Goal: Transaction & Acquisition: Purchase product/service

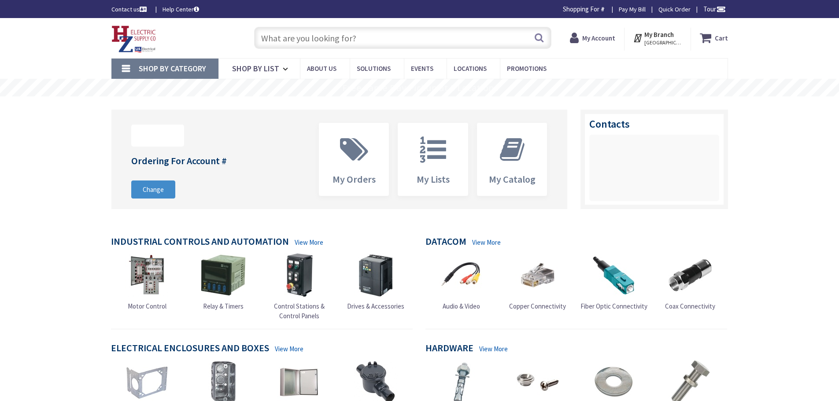
type input "Staples Pl, [GEOGRAPHIC_DATA], [GEOGRAPHIC_DATA]"
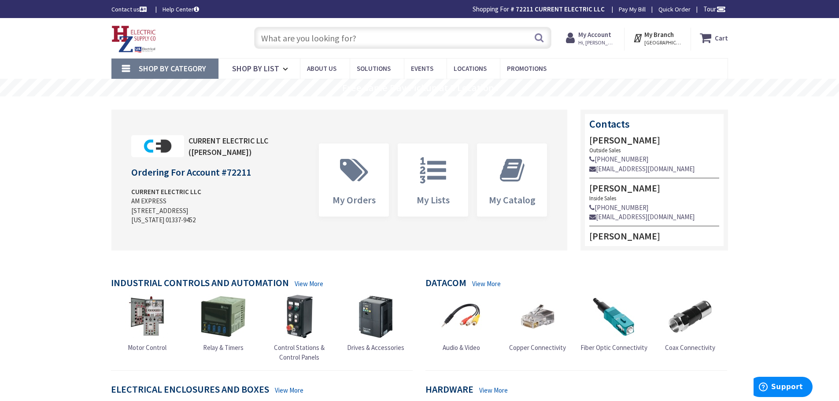
click at [320, 43] on input "text" at bounding box center [402, 38] width 297 height 22
click at [431, 181] on icon at bounding box center [432, 170] width 35 height 26
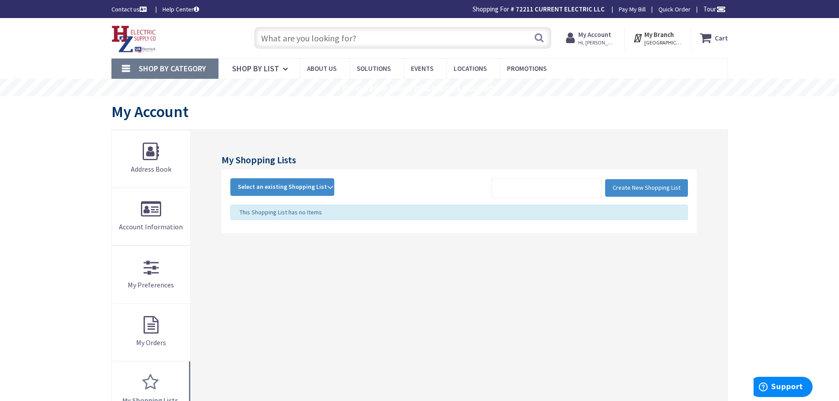
click at [592, 38] on strong "My Account" at bounding box center [594, 34] width 33 height 8
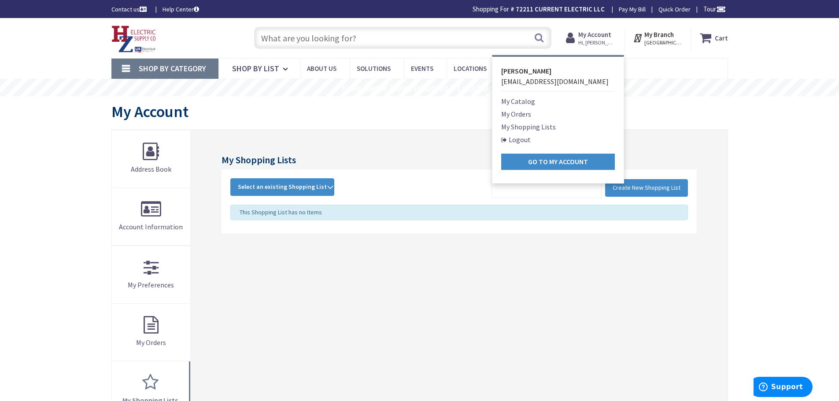
click at [528, 102] on link "My Catalog" at bounding box center [518, 101] width 34 height 11
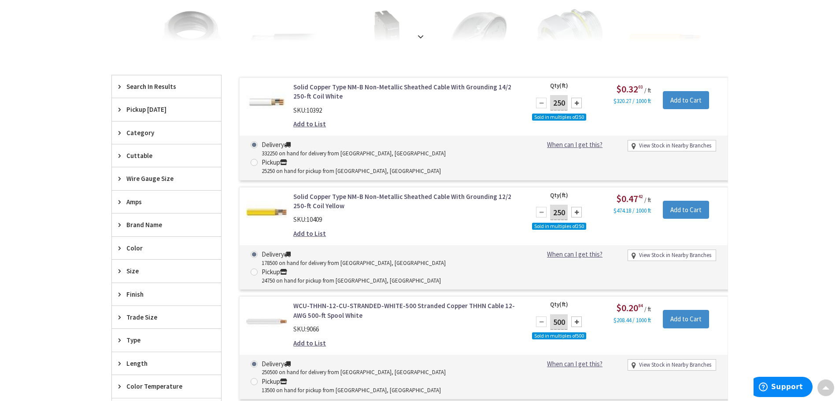
click at [264, 245] on div "Delivery 178500 on hand for delivery from Middletown, CT Pickup 24750 on hand f…" at bounding box center [484, 267] width 488 height 44
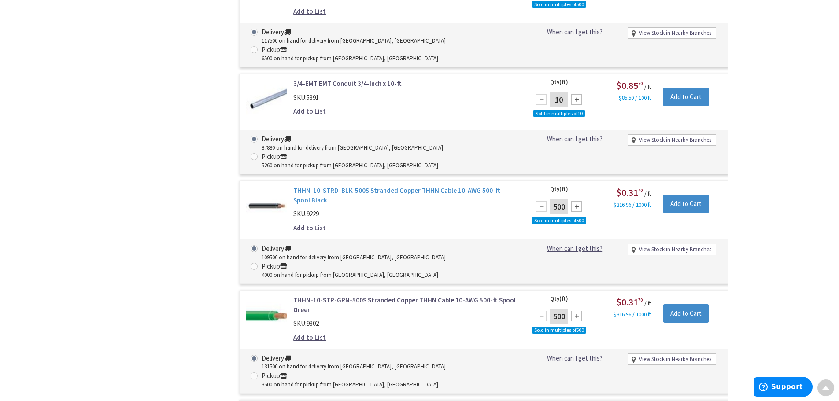
scroll to position [1028, 0]
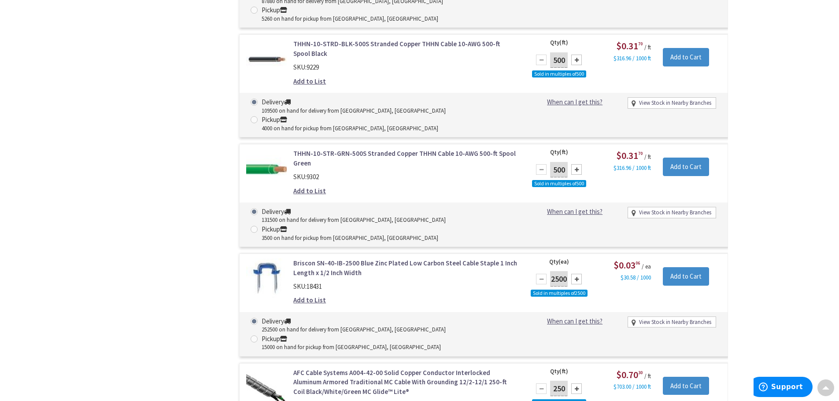
click at [111, 218] on div "Filters 1,326 items Search In Results 1-1/4-EMT EMT Conduit 1-1/4-Inch x 10-ft …" at bounding box center [166, 93] width 110 height 1651
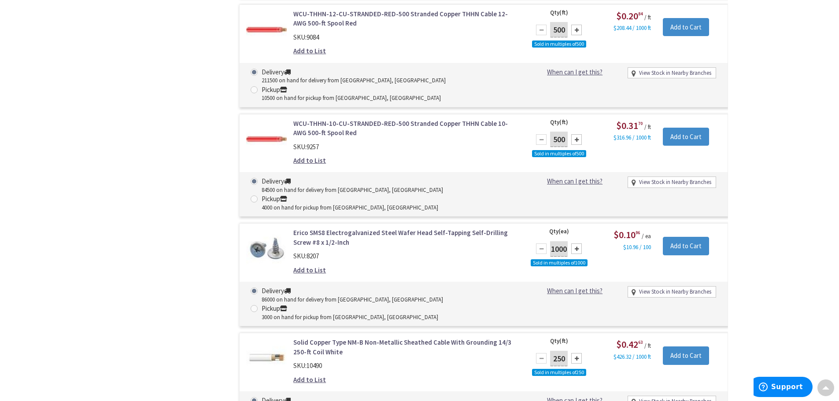
scroll to position [1688, 0]
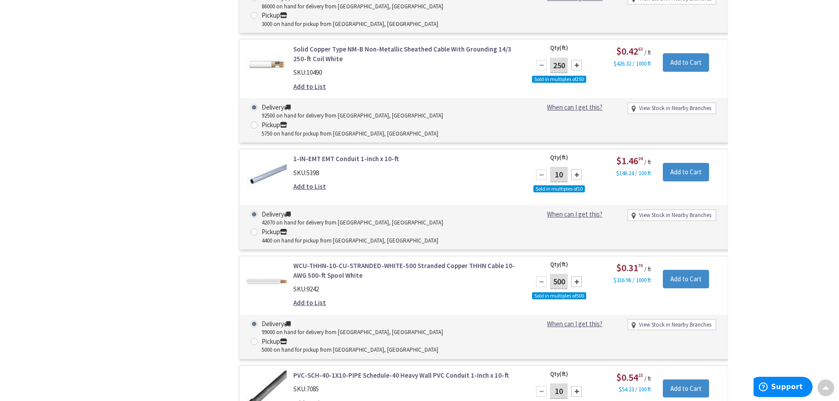
scroll to position [1982, 0]
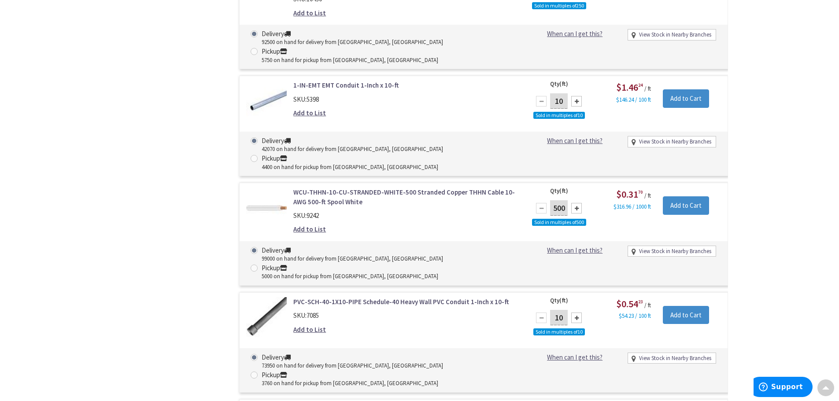
drag, startPoint x: 132, startPoint y: 223, endPoint x: 180, endPoint y: 212, distance: 48.8
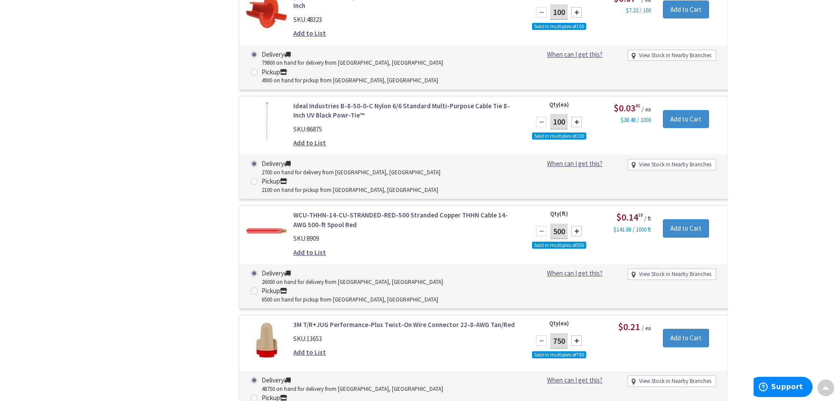
scroll to position [3557, 0]
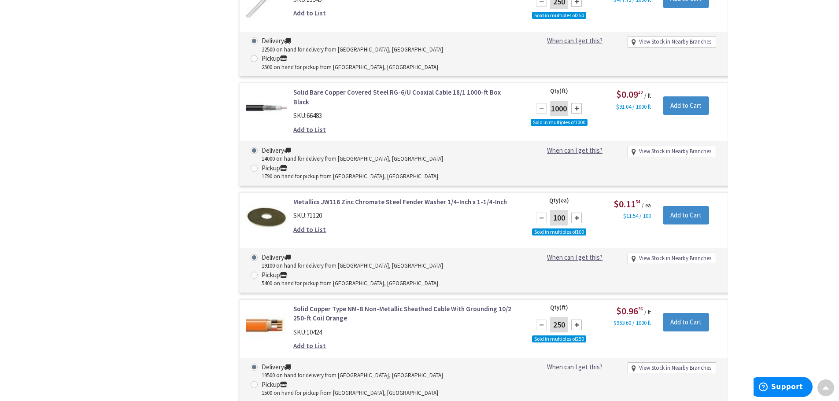
scroll to position [3998, 0]
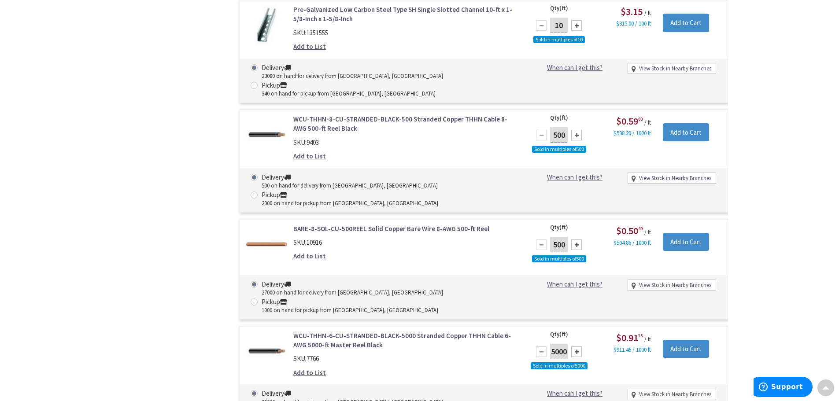
scroll to position [4952, 0]
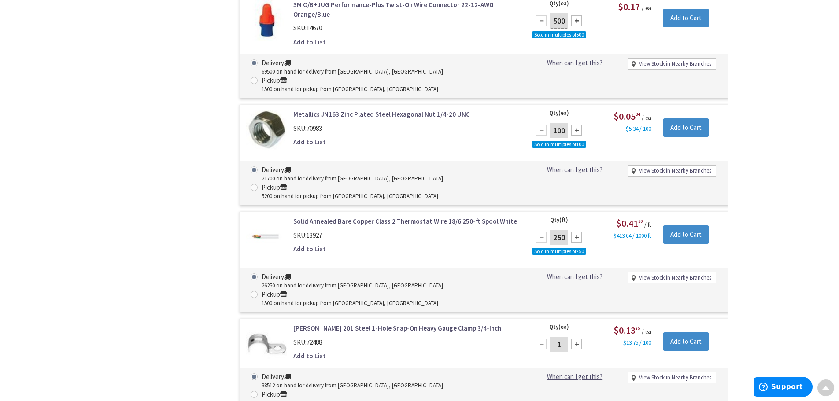
scroll to position [5466, 0]
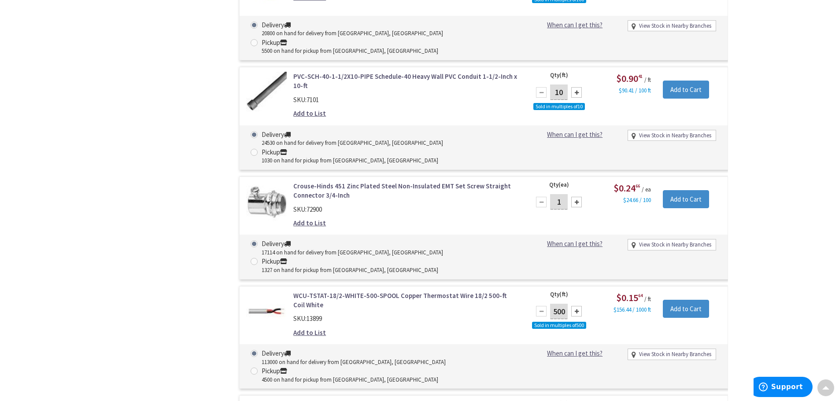
scroll to position [6787, 0]
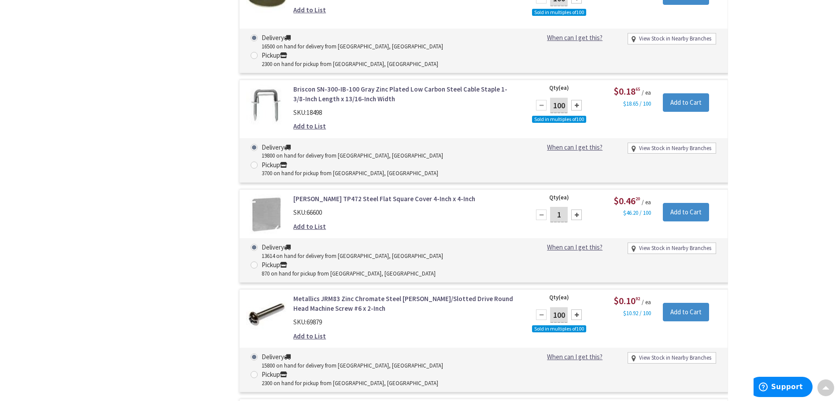
scroll to position [9692, 0]
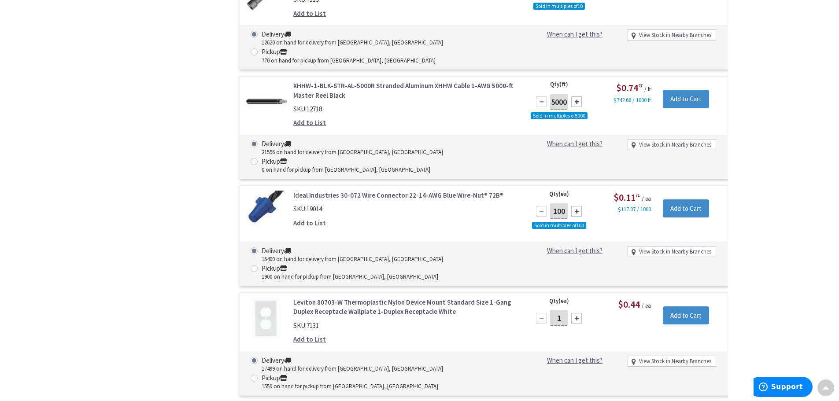
scroll to position [10548, 0]
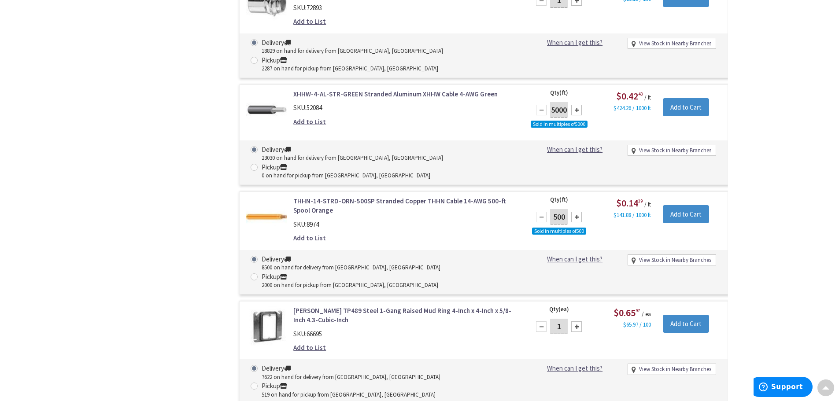
scroll to position [11976, 0]
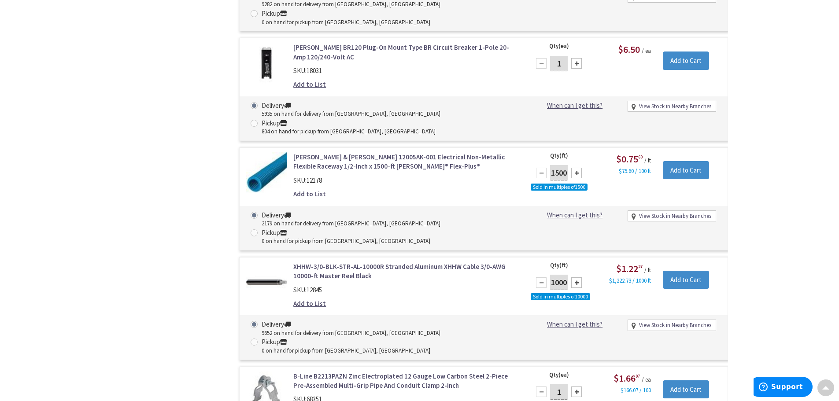
scroll to position [16907, 0]
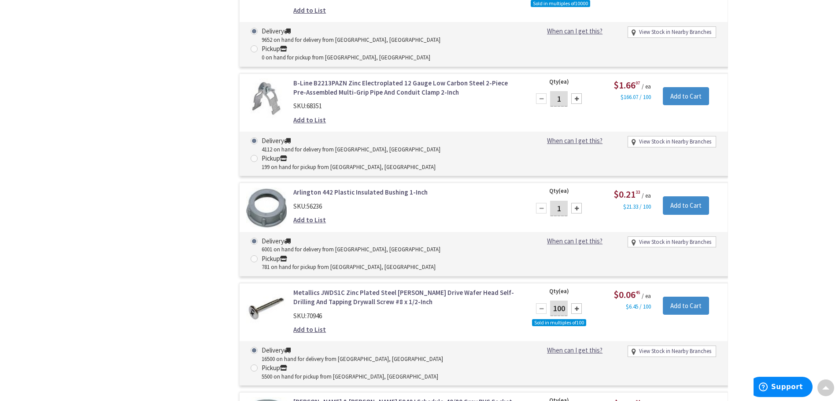
scroll to position [17274, 0]
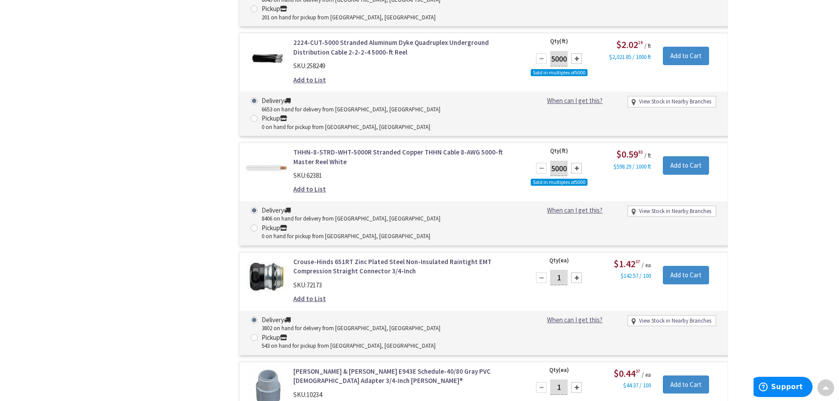
scroll to position [19370, 0]
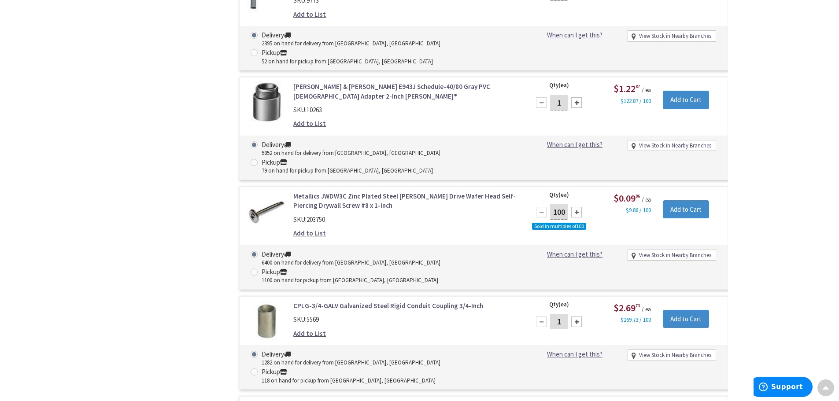
scroll to position [25505, 0]
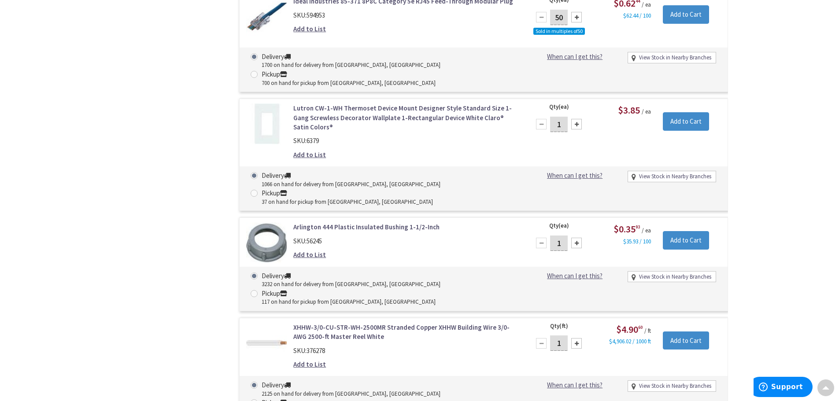
scroll to position [29759, 0]
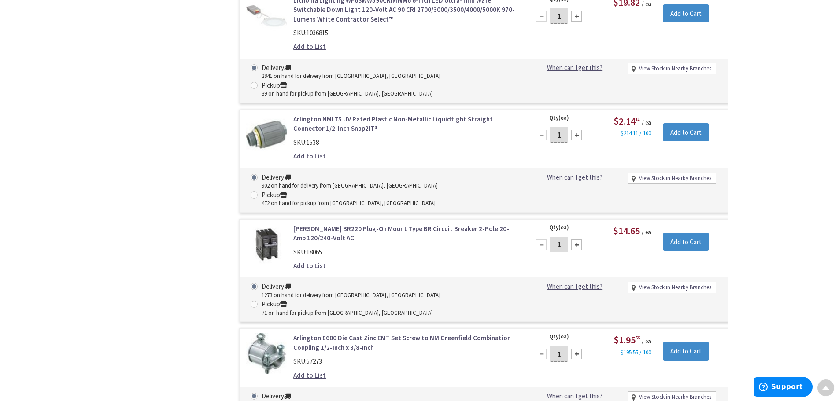
scroll to position [31668, 0]
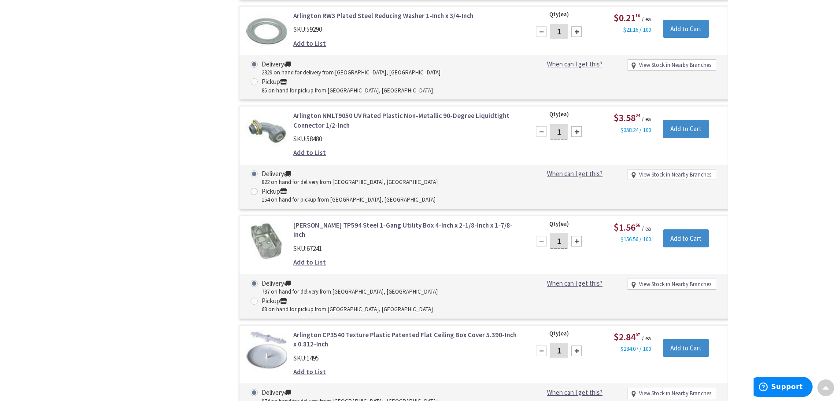
scroll to position [36941, 0]
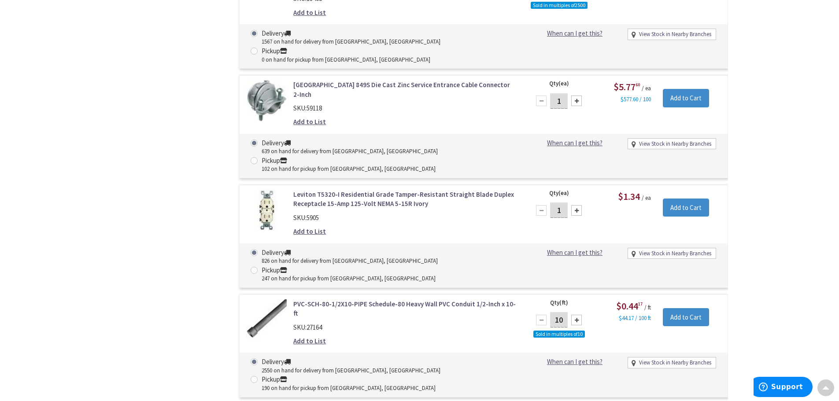
scroll to position [37822, 0]
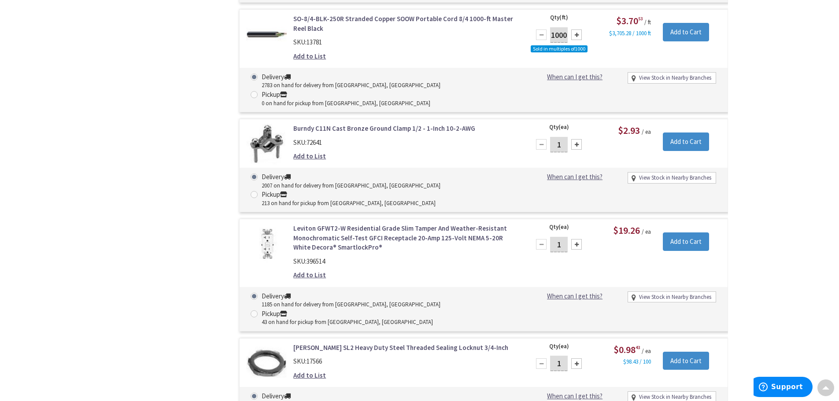
scroll to position [39365, 0]
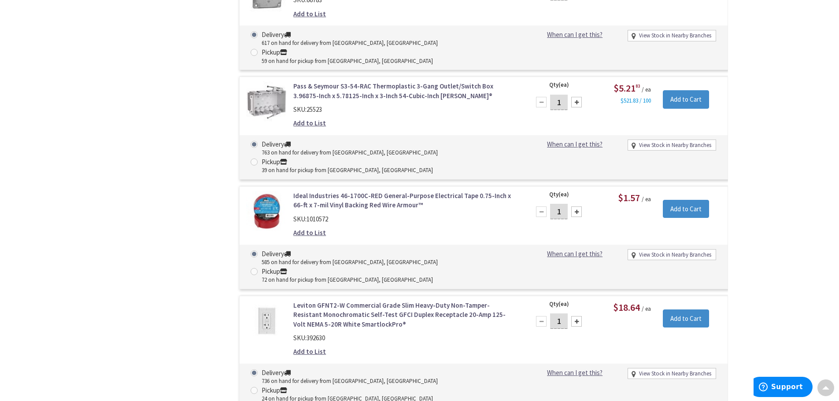
scroll to position [44608, 0]
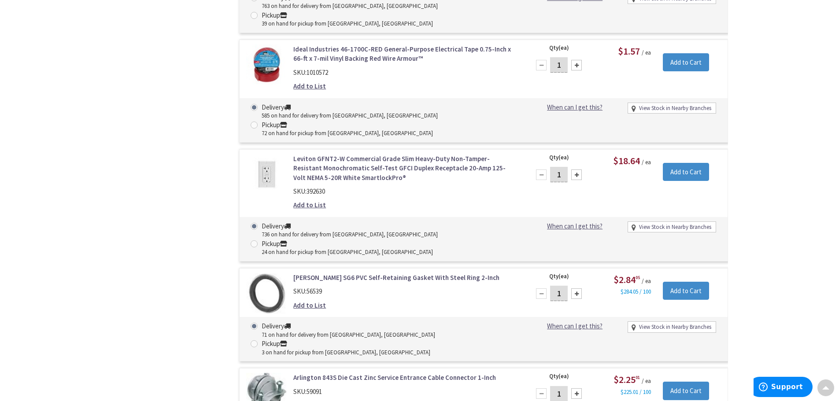
scroll to position [44828, 0]
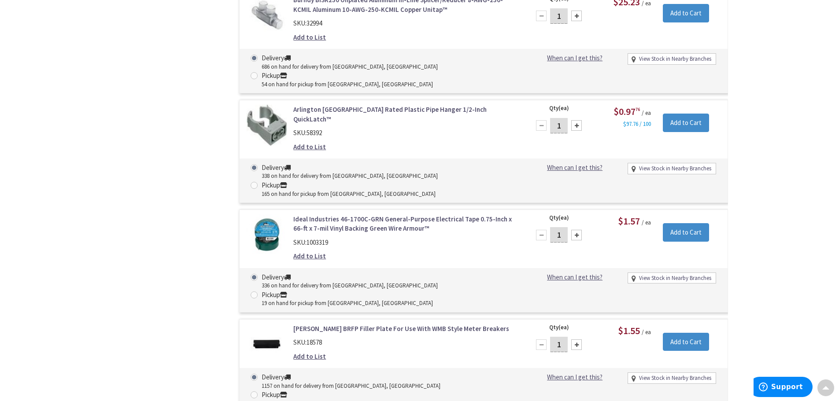
scroll to position [53414, 0]
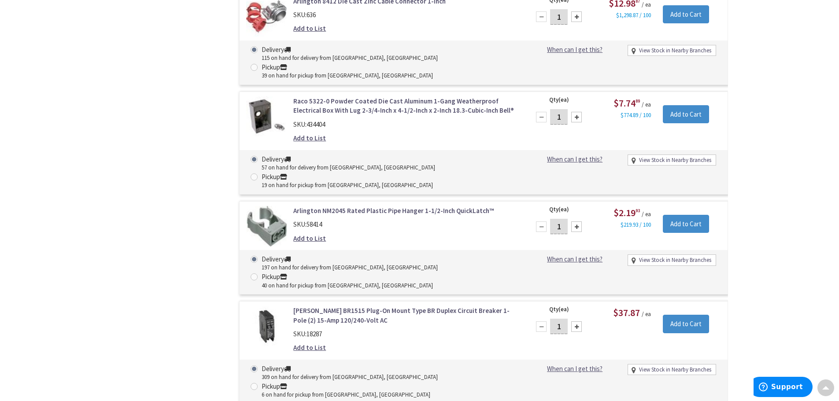
scroll to position [67100, 0]
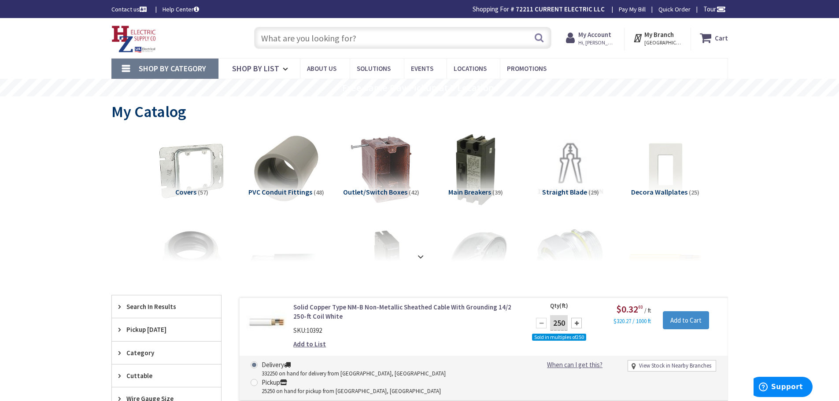
click at [437, 40] on input "text" at bounding box center [402, 38] width 297 height 22
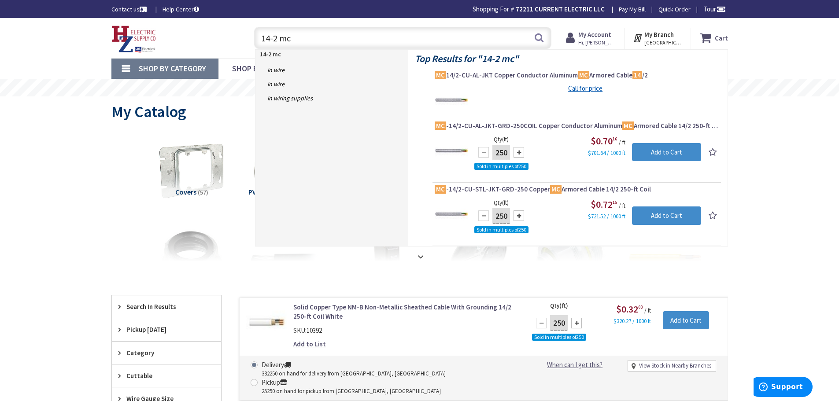
click at [191, 38] on div "Toggle Nav 14-2 mc 14-2 mc Search Cart My Cart Close" at bounding box center [420, 38] width 630 height 30
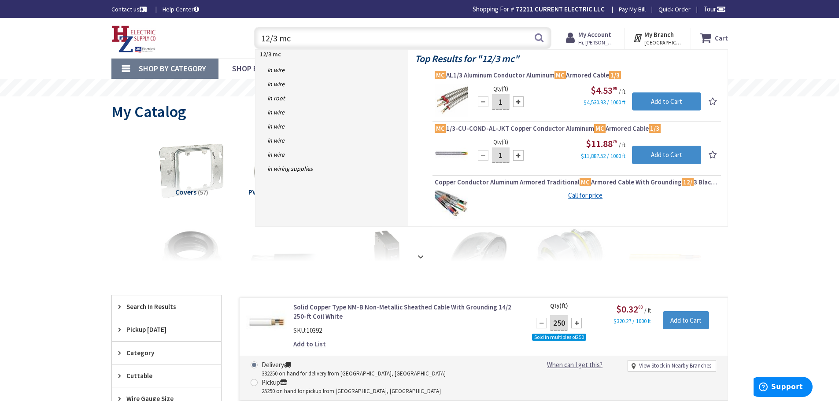
click at [322, 41] on input "12/3 mc" at bounding box center [402, 38] width 297 height 22
click at [281, 34] on input "12/3 mc" at bounding box center [402, 38] width 297 height 22
click at [270, 41] on input "12/3 mc" at bounding box center [402, 38] width 297 height 22
click at [297, 37] on input "12/3 mc" at bounding box center [402, 38] width 297 height 22
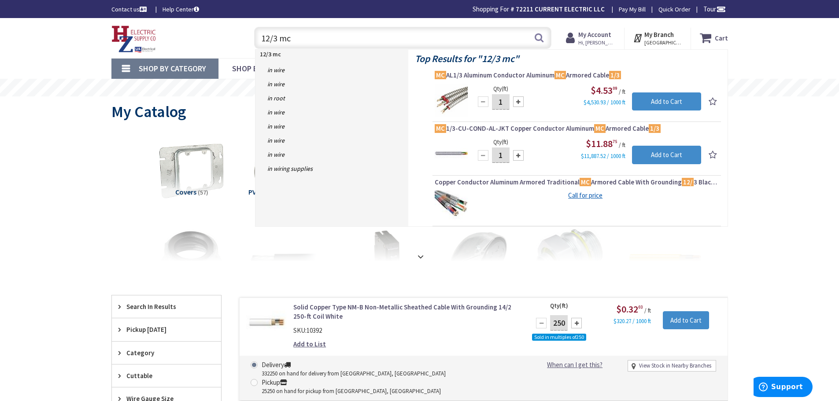
click at [294, 38] on input "12/3 mc" at bounding box center [402, 38] width 297 height 22
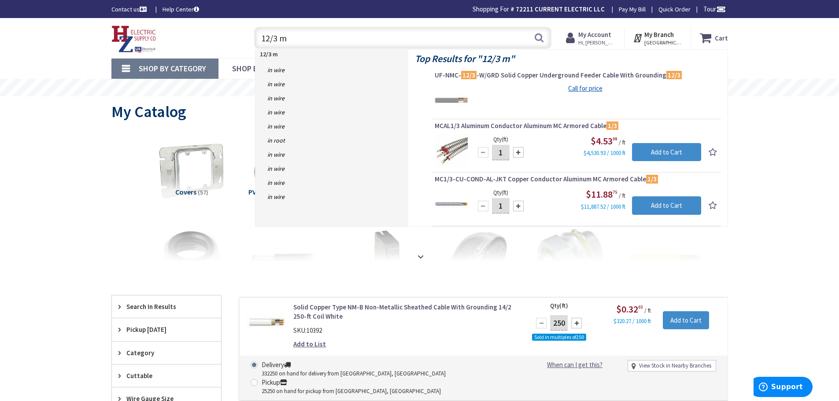
type input "12/3 mc"
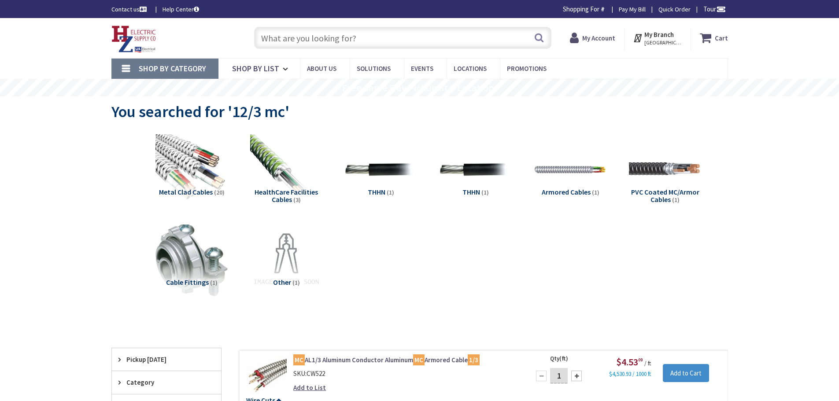
drag, startPoint x: 392, startPoint y: 70, endPoint x: 487, endPoint y: 131, distance: 113.1
click at [388, 40] on input "text" at bounding box center [402, 38] width 297 height 22
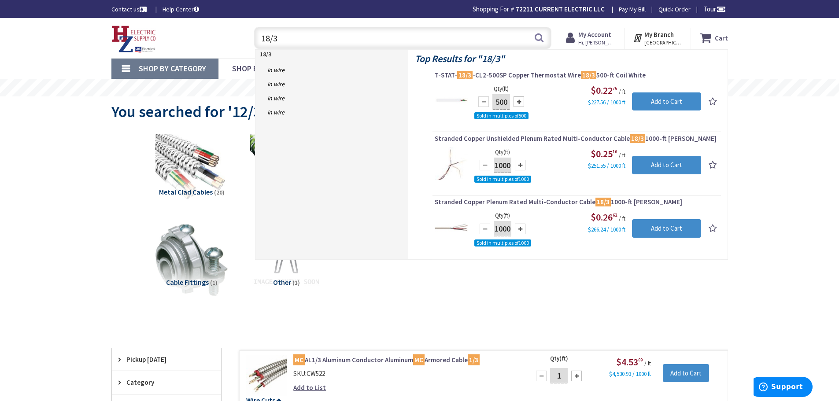
drag, startPoint x: 289, startPoint y: 41, endPoint x: 274, endPoint y: 40, distance: 15.1
click at [274, 40] on input "18/3" at bounding box center [402, 38] width 297 height 22
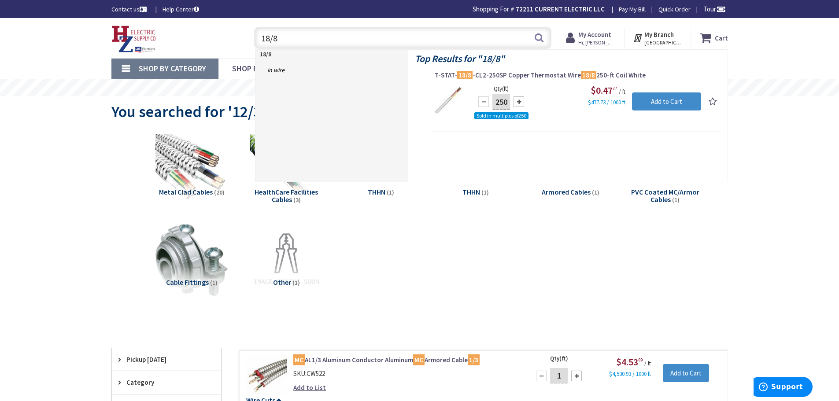
drag, startPoint x: 378, startPoint y: 46, endPoint x: 111, endPoint y: 45, distance: 267.8
click at [111, 45] on div "Toggle Nav 18/8 18/8 Search Cart My Cart Close" at bounding box center [420, 38] width 630 height 30
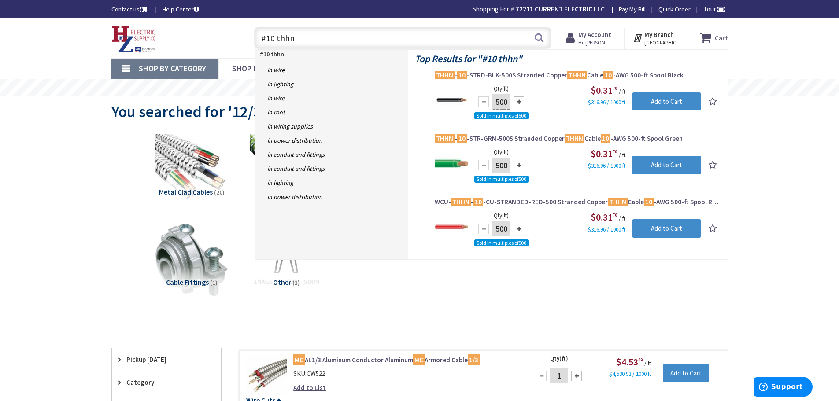
click at [345, 44] on input "#10 thhn" at bounding box center [402, 38] width 297 height 22
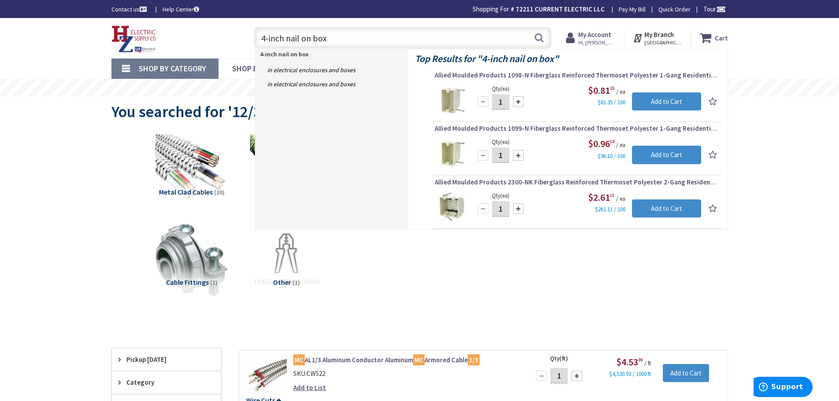
click at [340, 40] on input "4-inch nail on box" at bounding box center [402, 38] width 297 height 22
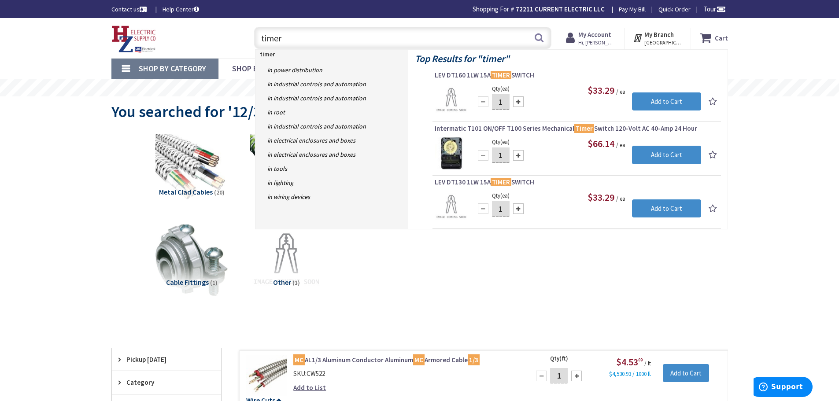
type input "timer"
